Goal: Information Seeking & Learning: Learn about a topic

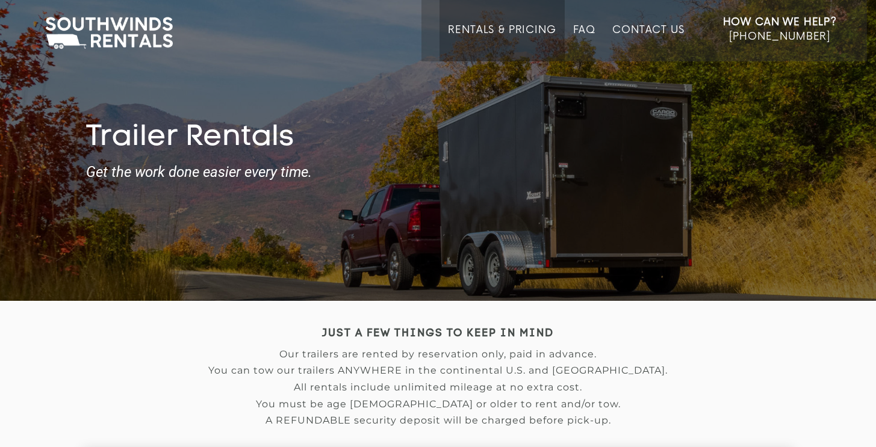
click at [489, 31] on link "Rentals & Pricing" at bounding box center [502, 42] width 108 height 37
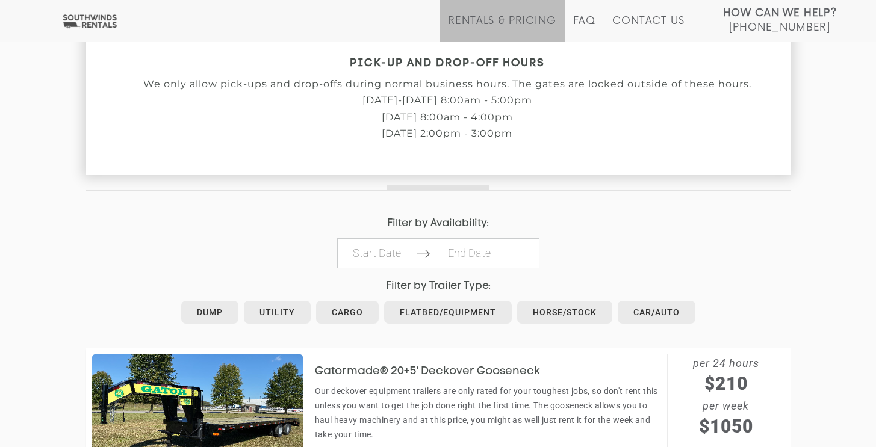
scroll to position [443, 0]
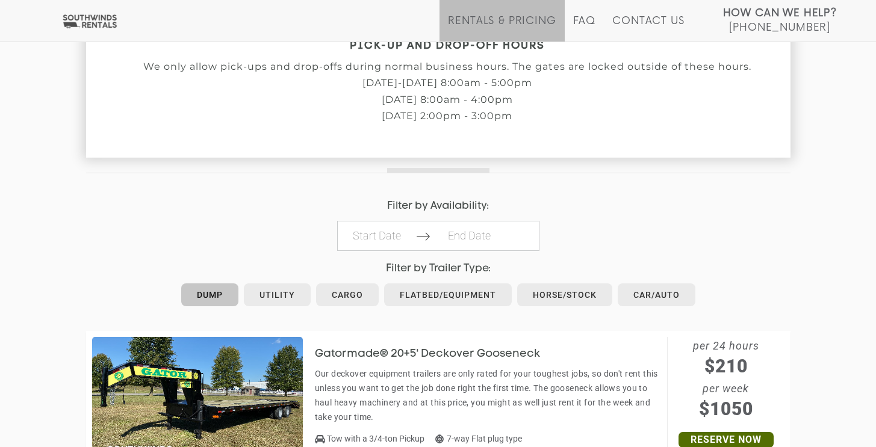
click at [213, 290] on link "Dump" at bounding box center [209, 295] width 57 height 23
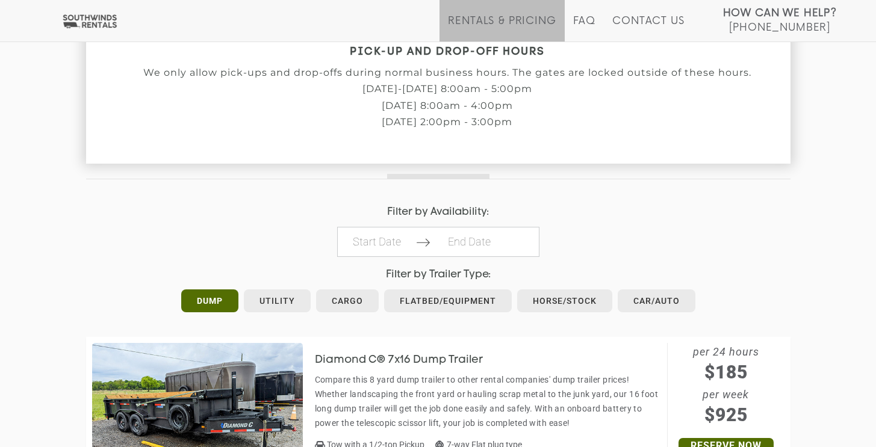
scroll to position [497, 0]
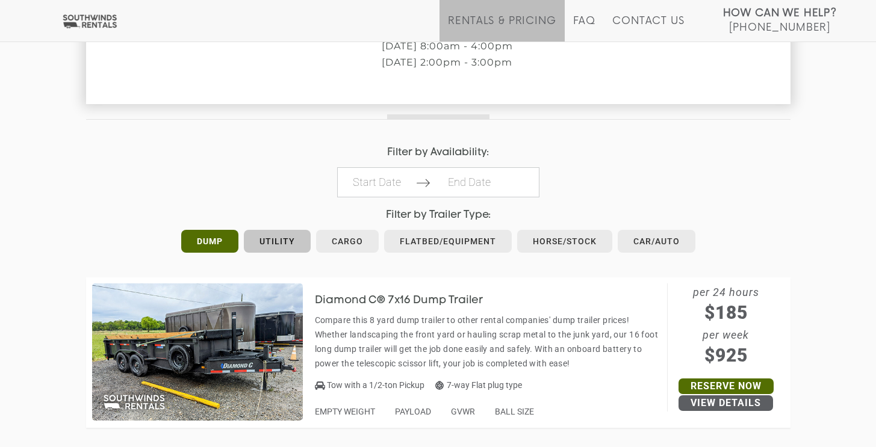
click at [271, 235] on link "Utility" at bounding box center [277, 241] width 67 height 23
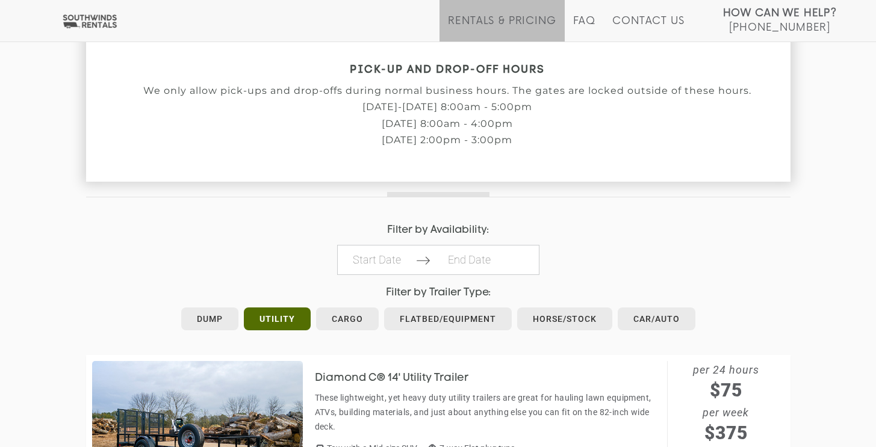
scroll to position [501, 0]
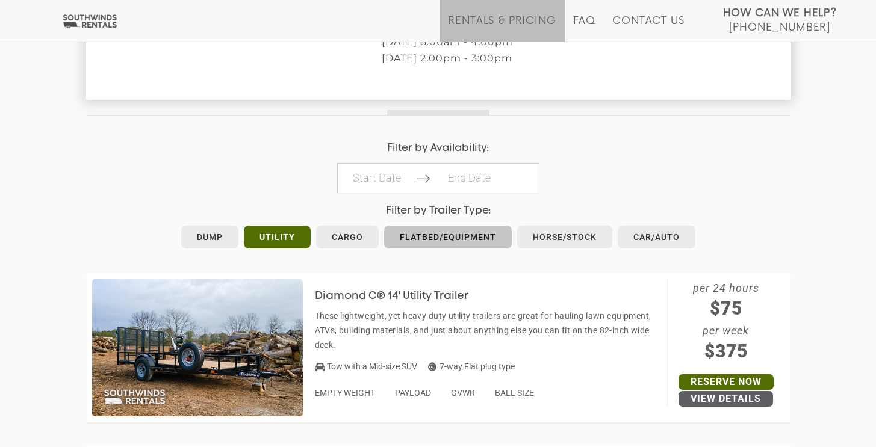
click at [436, 228] on link "Flatbed/Equipment" at bounding box center [448, 237] width 128 height 23
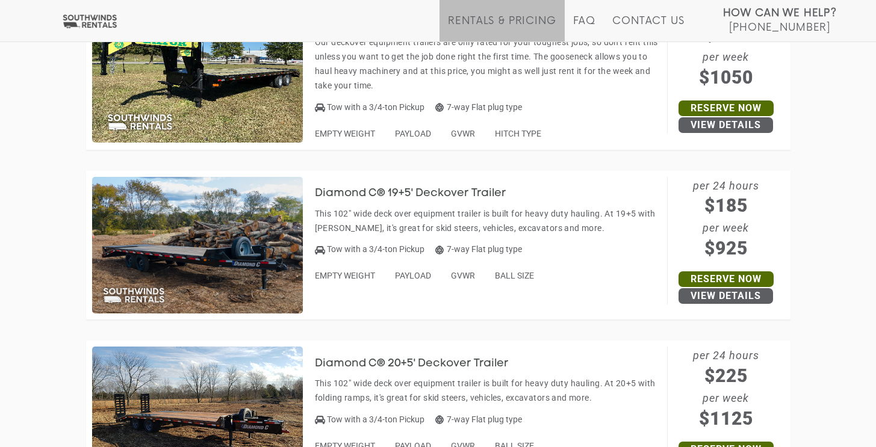
scroll to position [534, 0]
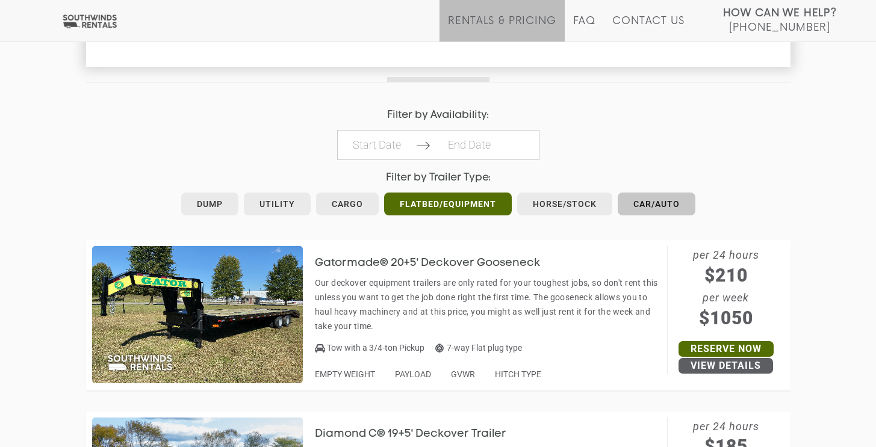
click at [659, 205] on link "Car/Auto" at bounding box center [657, 204] width 78 height 23
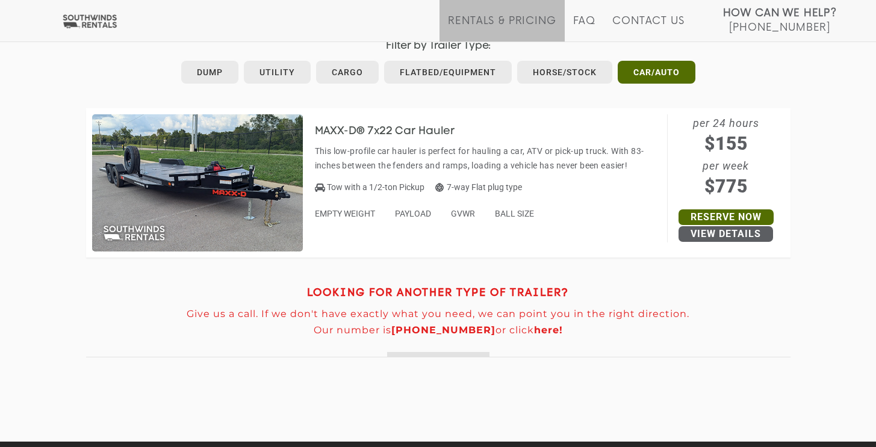
scroll to position [437, 0]
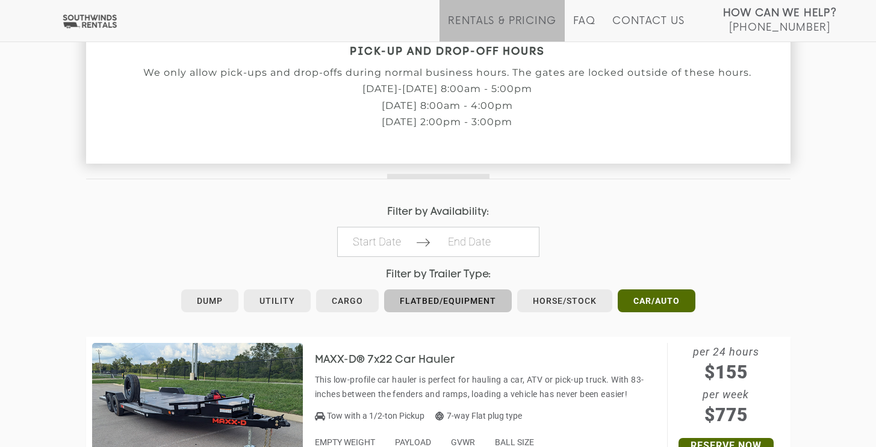
click at [418, 299] on link "Flatbed/Equipment" at bounding box center [448, 301] width 128 height 23
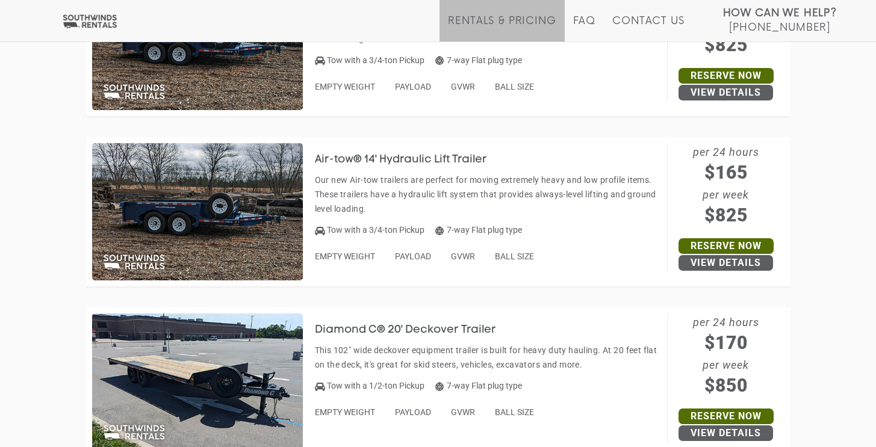
scroll to position [2074, 0]
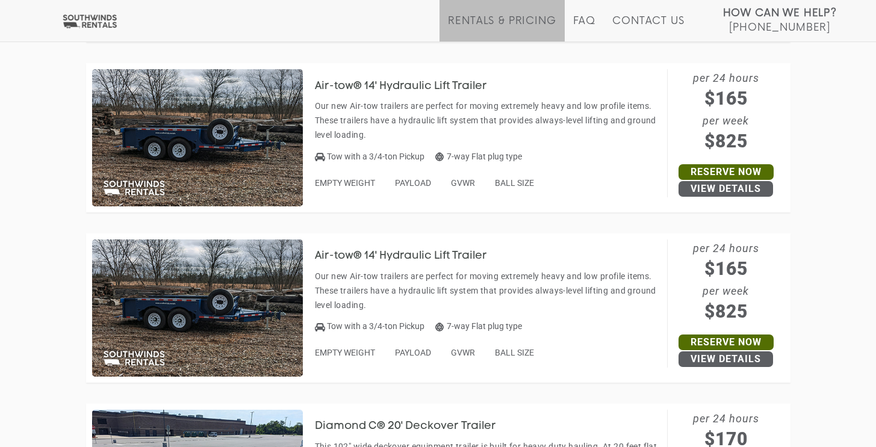
click at [382, 250] on h3 "Air-tow® 14' Hydraulic Lift Trailer" at bounding box center [410, 256] width 190 height 12
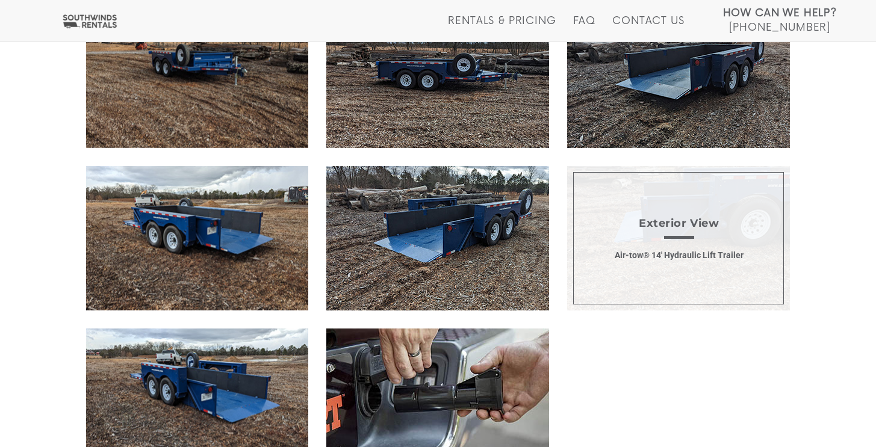
scroll to position [371, 0]
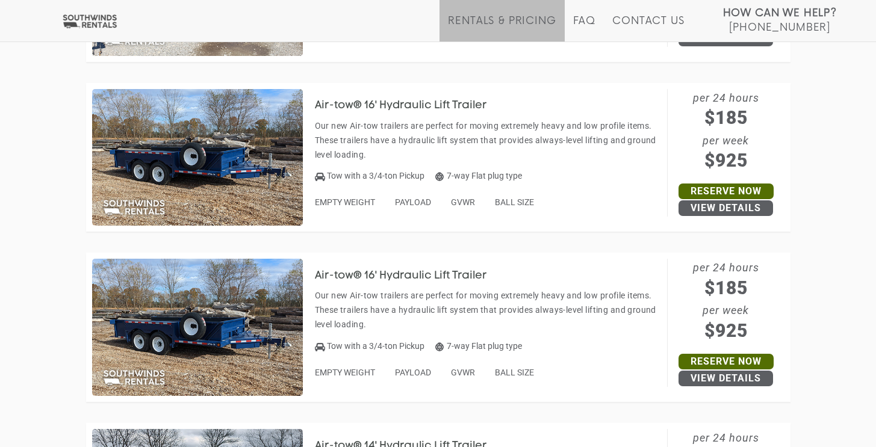
scroll to position [1767, 0]
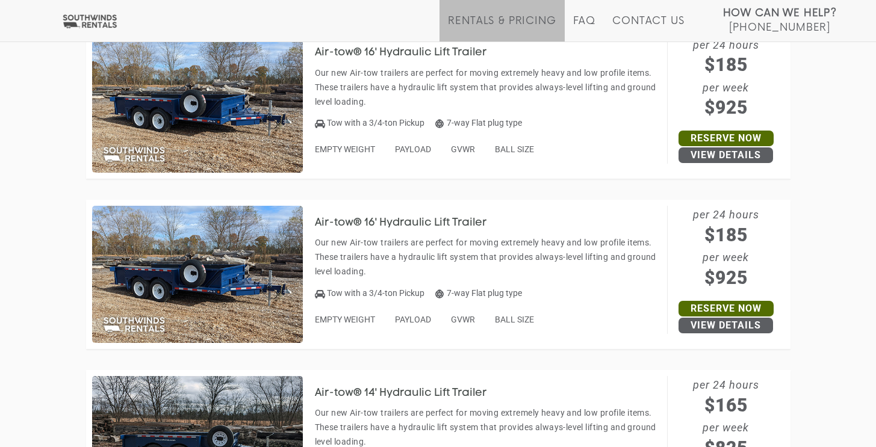
click at [458, 220] on h3 "Air-tow® 16' Hydraulic Lift Trailer" at bounding box center [410, 223] width 190 height 12
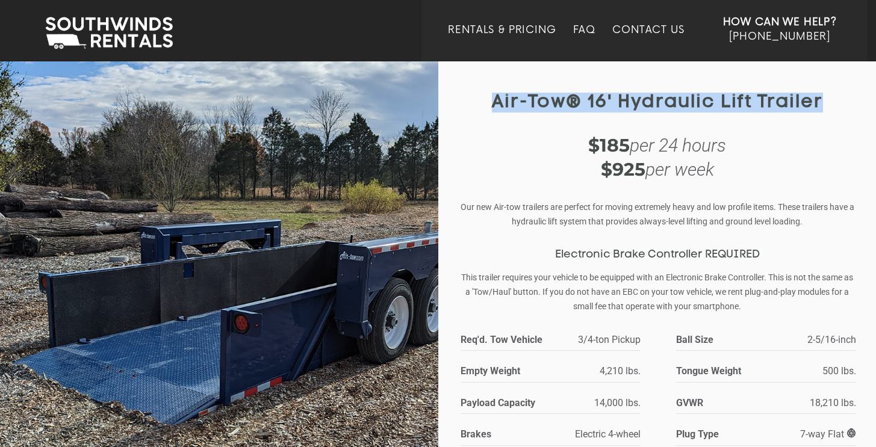
drag, startPoint x: 813, startPoint y: 105, endPoint x: 477, endPoint y: 110, distance: 336.0
click at [477, 108] on h1 "Air-tow® 16' Hydraulic Lift Trailer" at bounding box center [657, 103] width 396 height 20
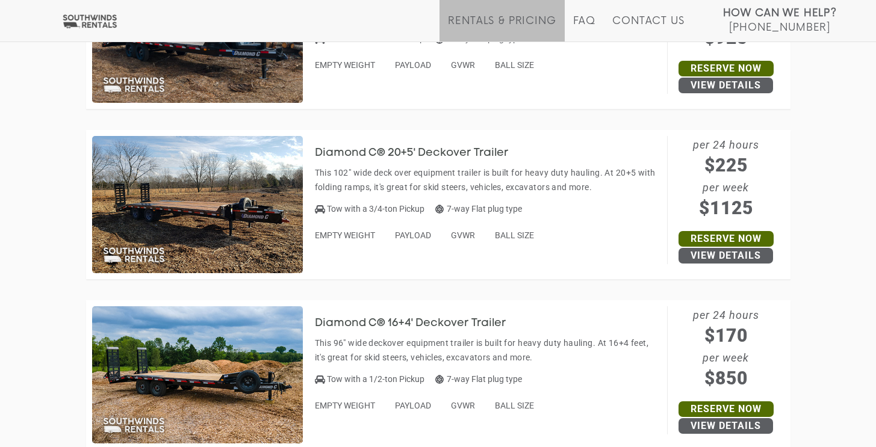
scroll to position [573, 0]
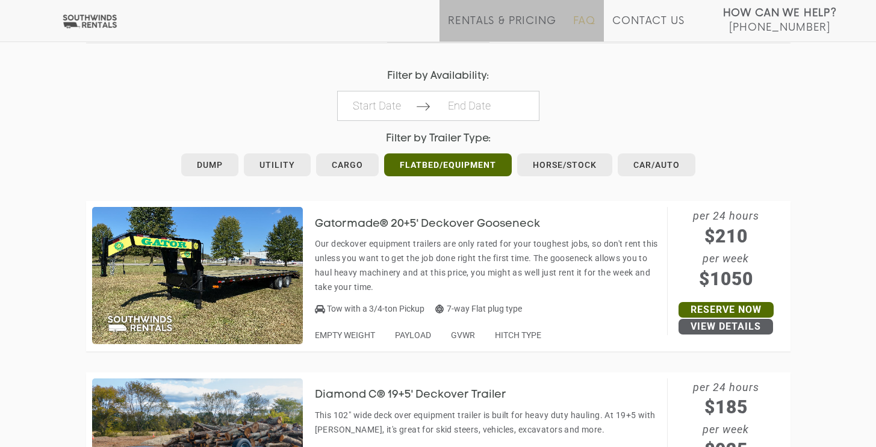
click at [577, 17] on link "FAQ" at bounding box center [584, 28] width 23 height 26
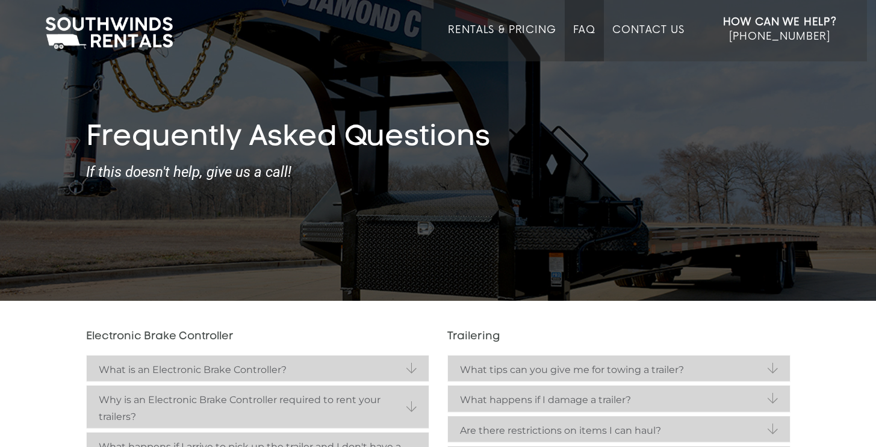
scroll to position [2, 0]
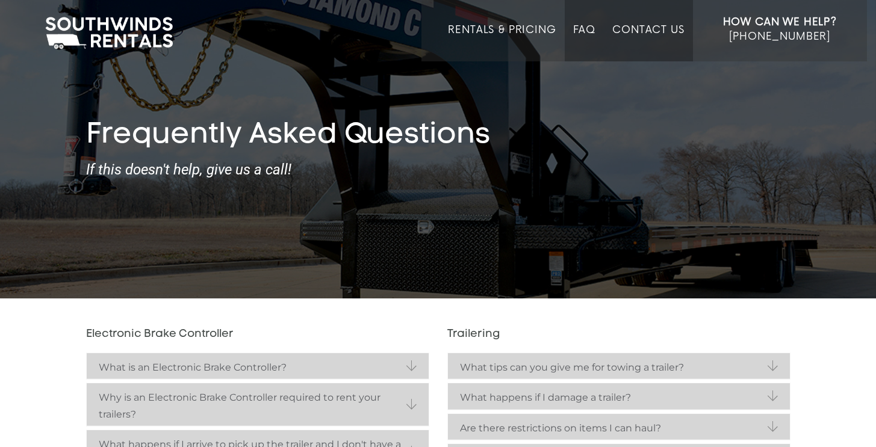
click at [636, 26] on link "Contact Us" at bounding box center [648, 42] width 72 height 37
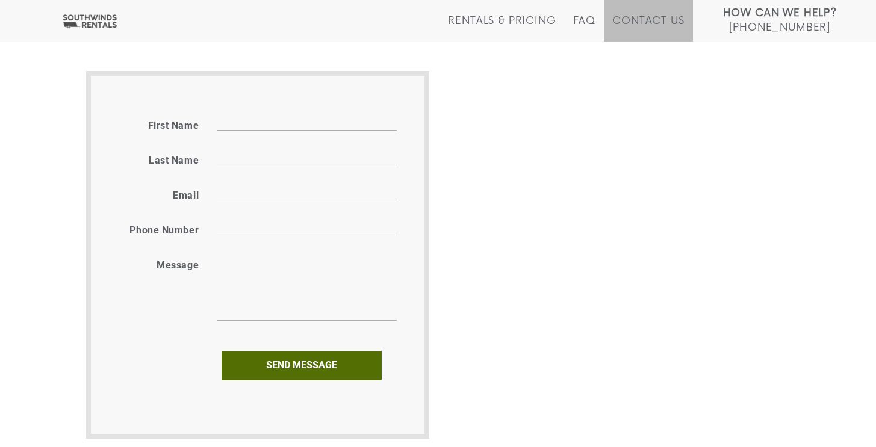
scroll to position [704, 0]
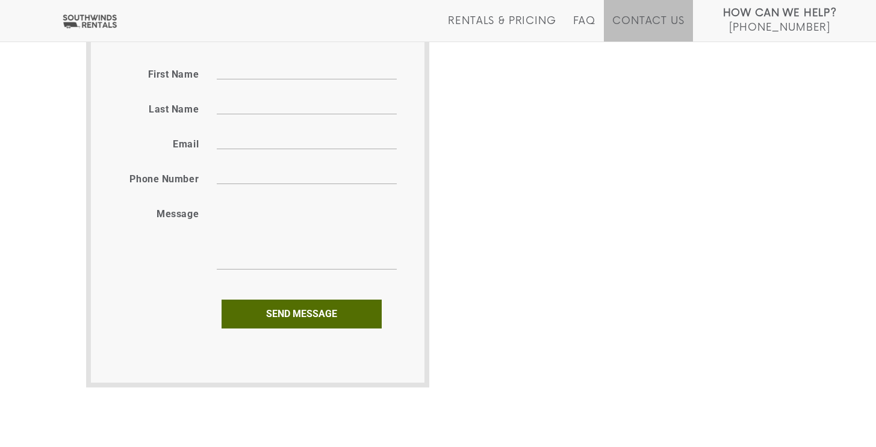
click at [827, 321] on div "get in touch Contact us by email, phone or through our web form below. [PHONE_N…" at bounding box center [438, 27] width 876 height 860
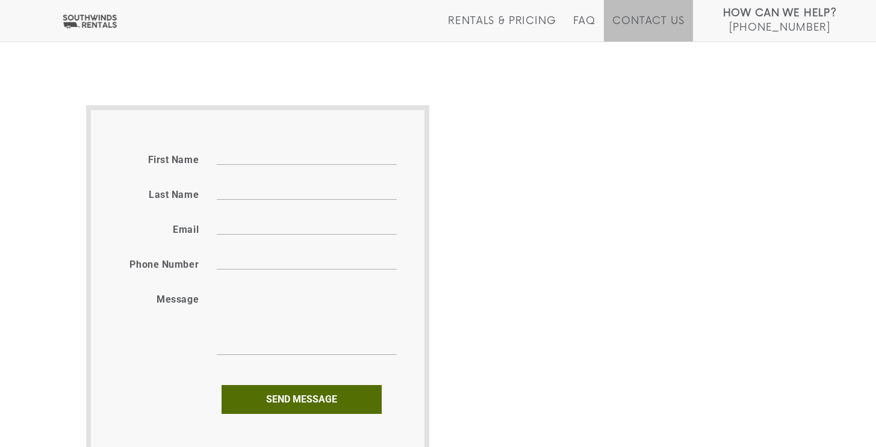
click at [862, 299] on div "get in touch Contact us by email, phone or through our web form below. [PHONE_N…" at bounding box center [438, 113] width 876 height 860
